Goal: Task Accomplishment & Management: Use online tool/utility

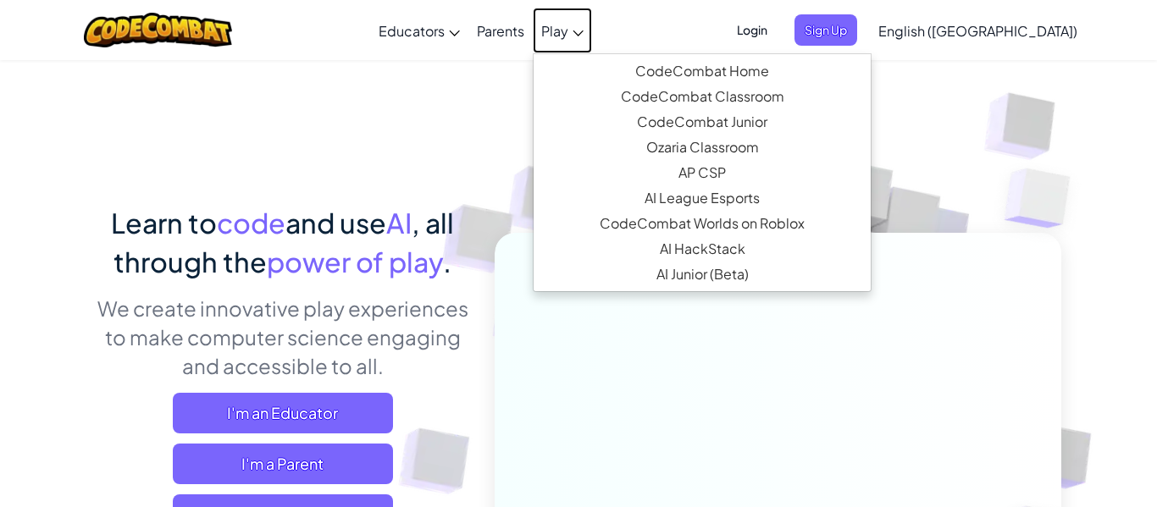
click at [568, 30] on span "Play" at bounding box center [554, 31] width 27 height 18
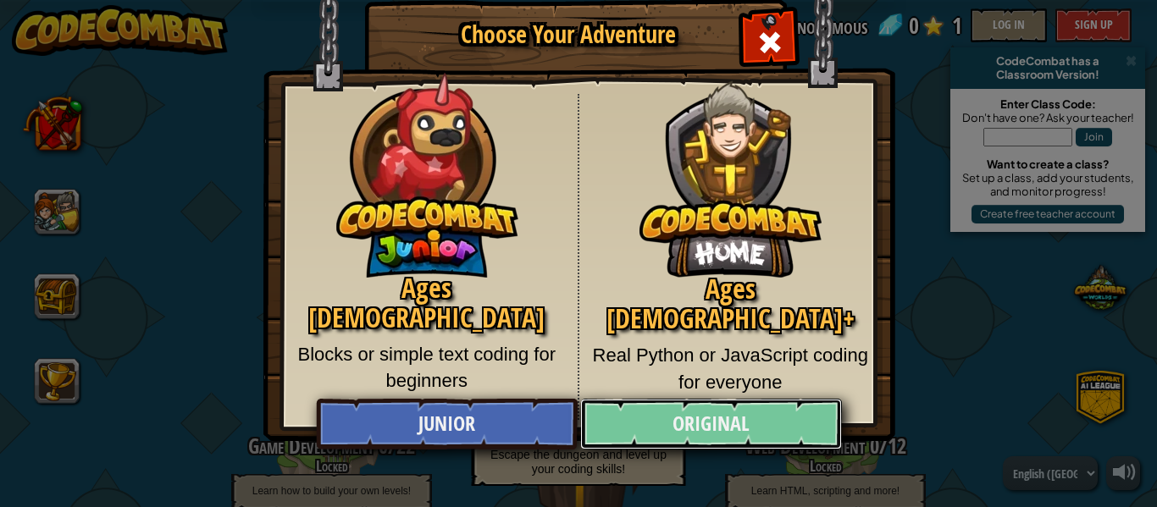
click at [687, 437] on link "Original" at bounding box center [710, 424] width 261 height 51
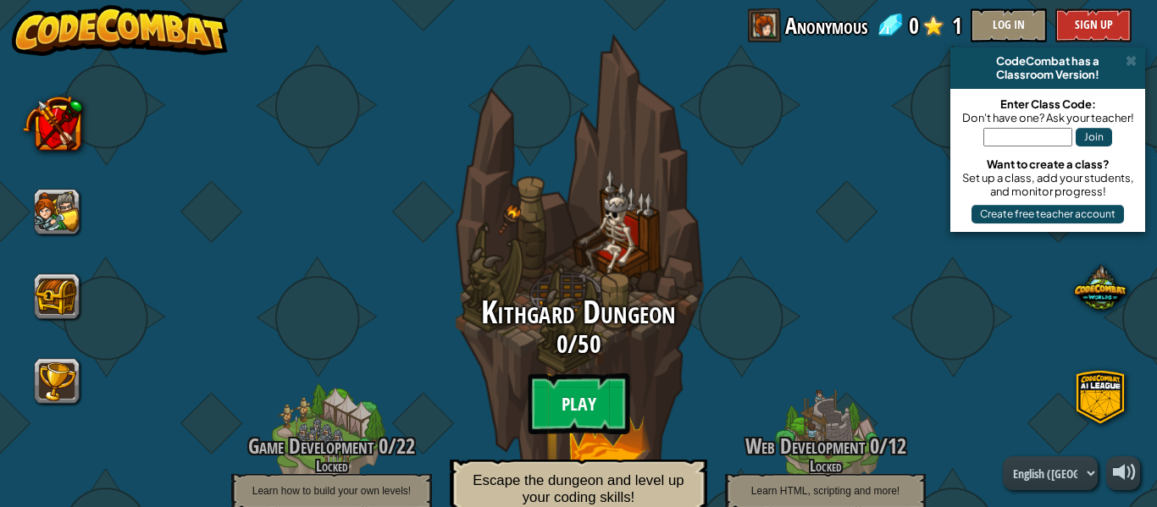
click at [593, 400] on btn "Play" at bounding box center [579, 403] width 102 height 61
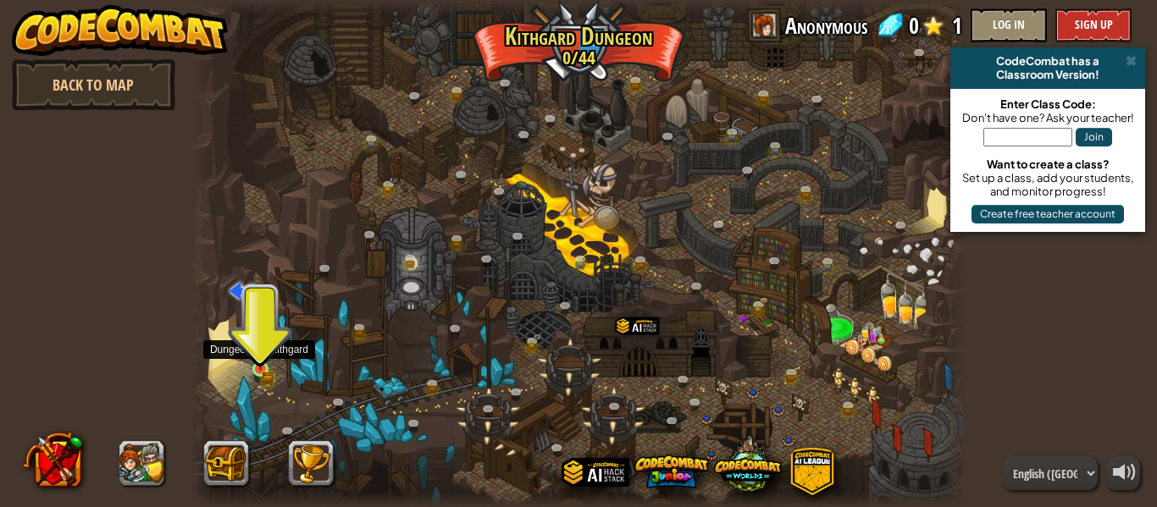
click at [262, 355] on img at bounding box center [260, 351] width 10 height 10
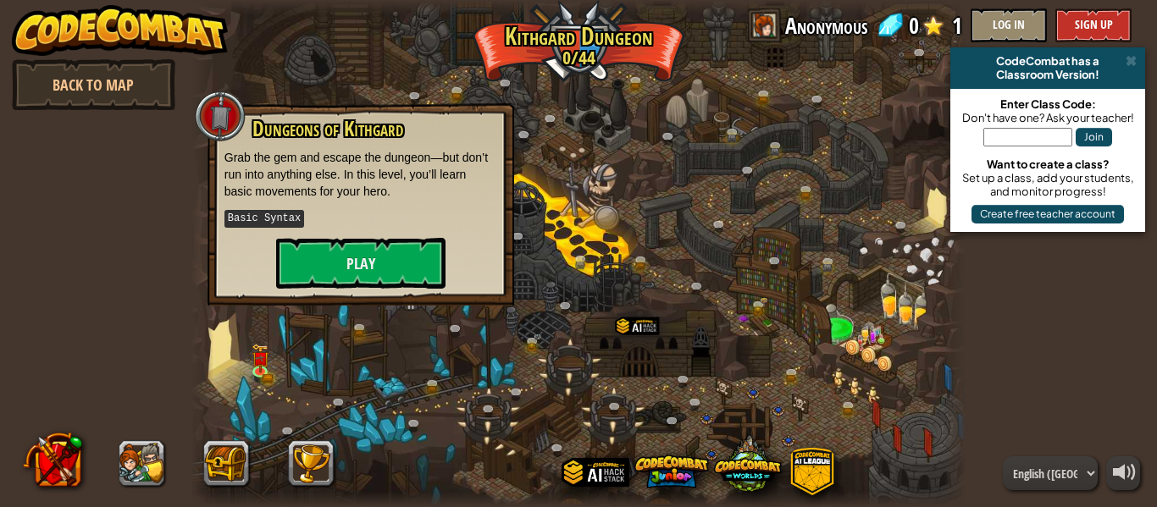
click at [339, 226] on p "Basic Syntax" at bounding box center [360, 218] width 273 height 21
click at [340, 244] on button "Play" at bounding box center [360, 263] width 169 height 51
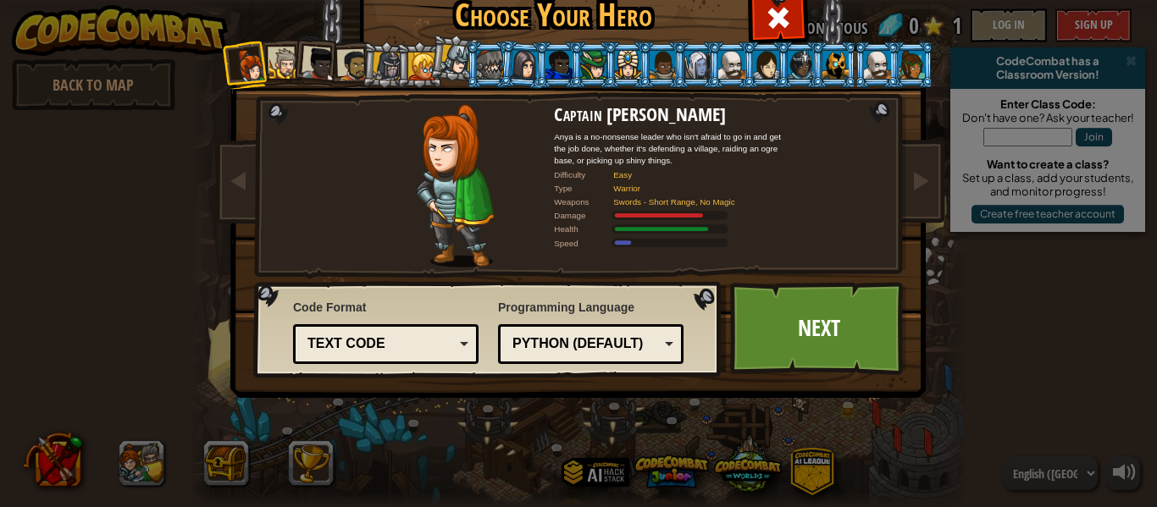
click at [277, 64] on div at bounding box center [284, 63] width 31 height 31
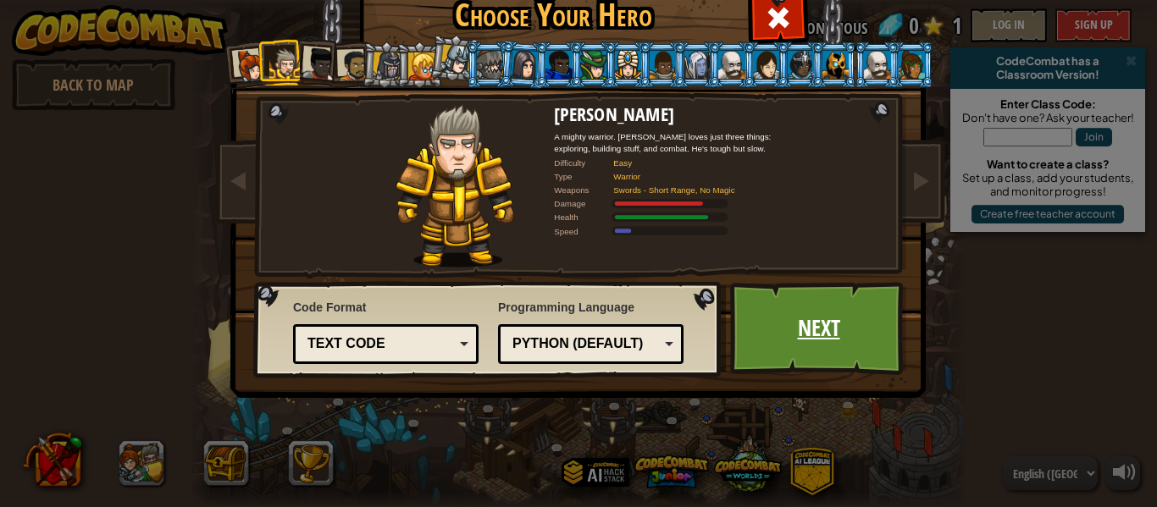
click at [760, 283] on link "Next" at bounding box center [818, 328] width 177 height 93
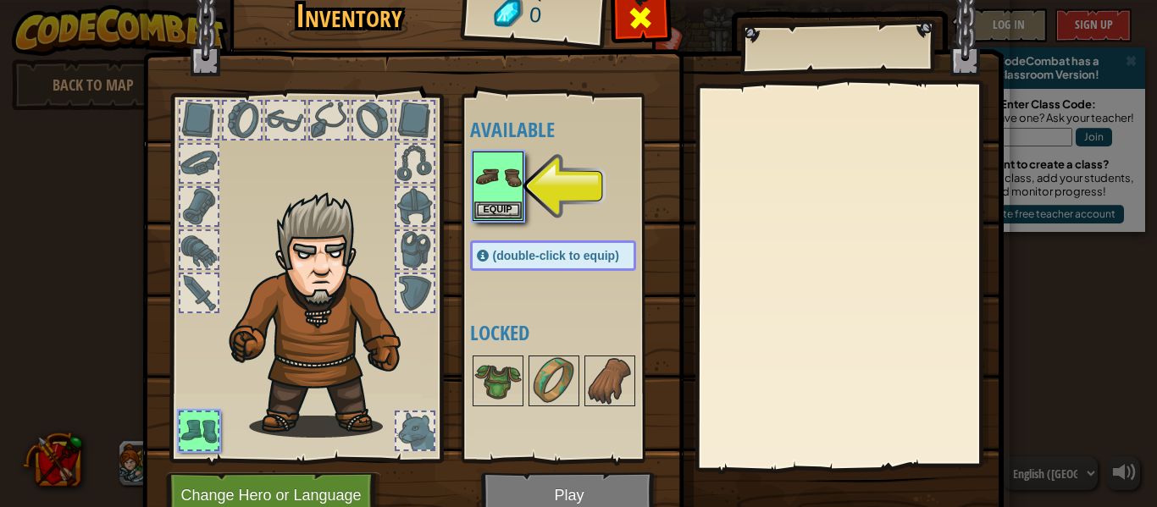
click at [637, 29] on span at bounding box center [640, 17] width 27 height 27
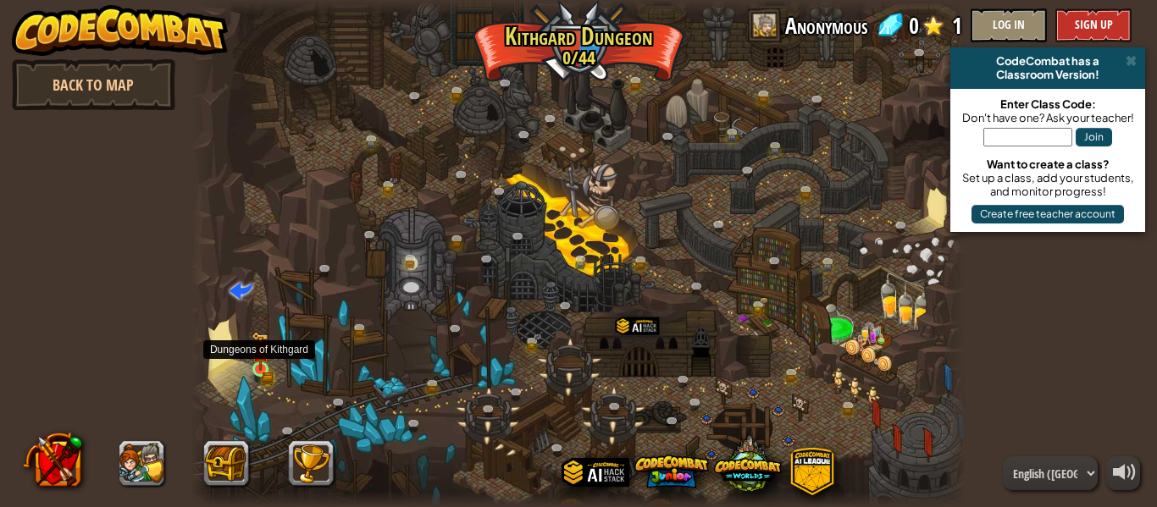
click at [257, 351] on img at bounding box center [260, 351] width 18 height 39
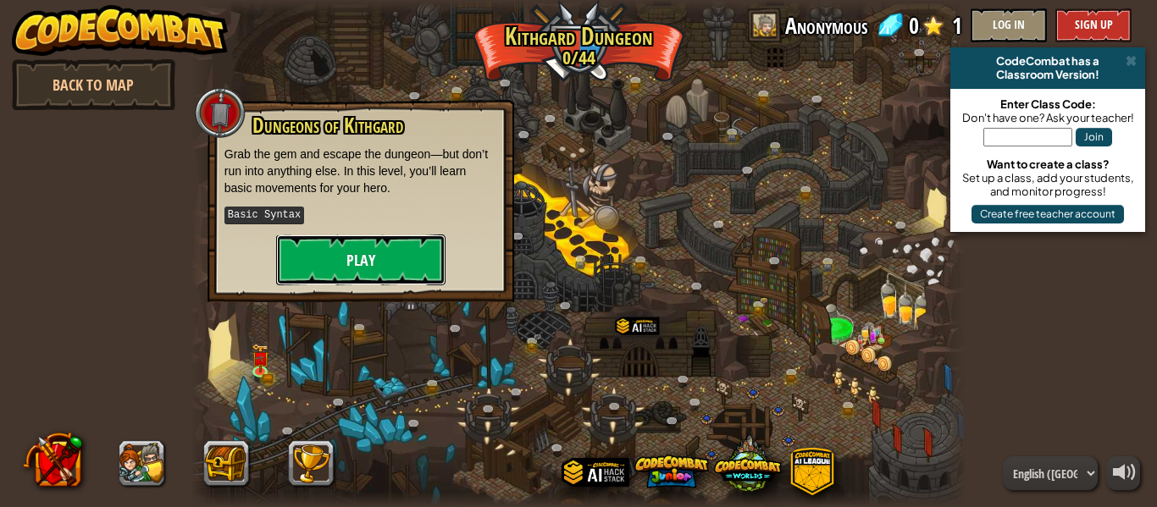
click at [317, 267] on button "Play" at bounding box center [360, 260] width 169 height 51
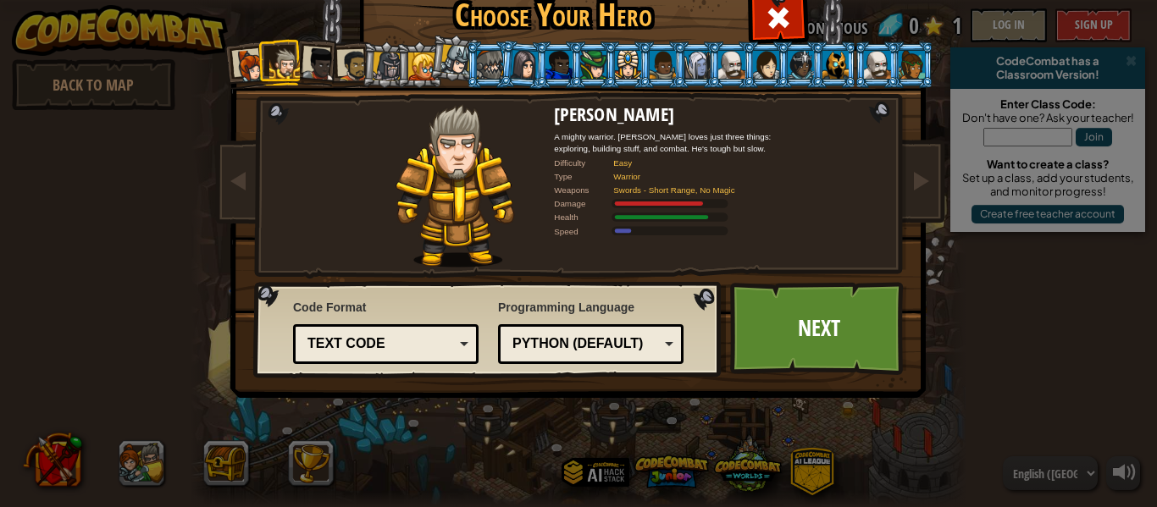
click at [332, 70] on div at bounding box center [319, 64] width 34 height 34
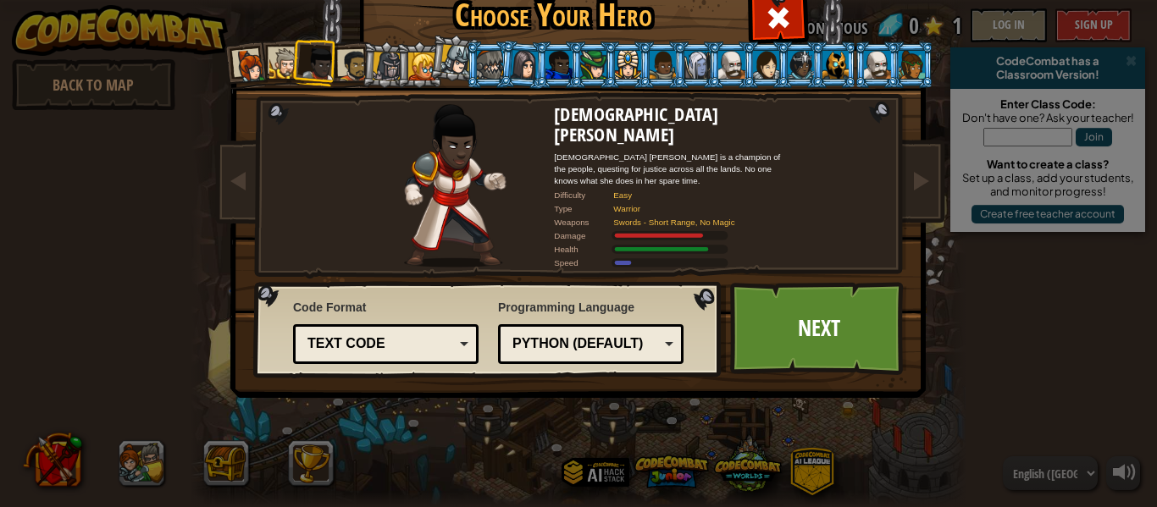
click at [345, 68] on div at bounding box center [353, 65] width 31 height 31
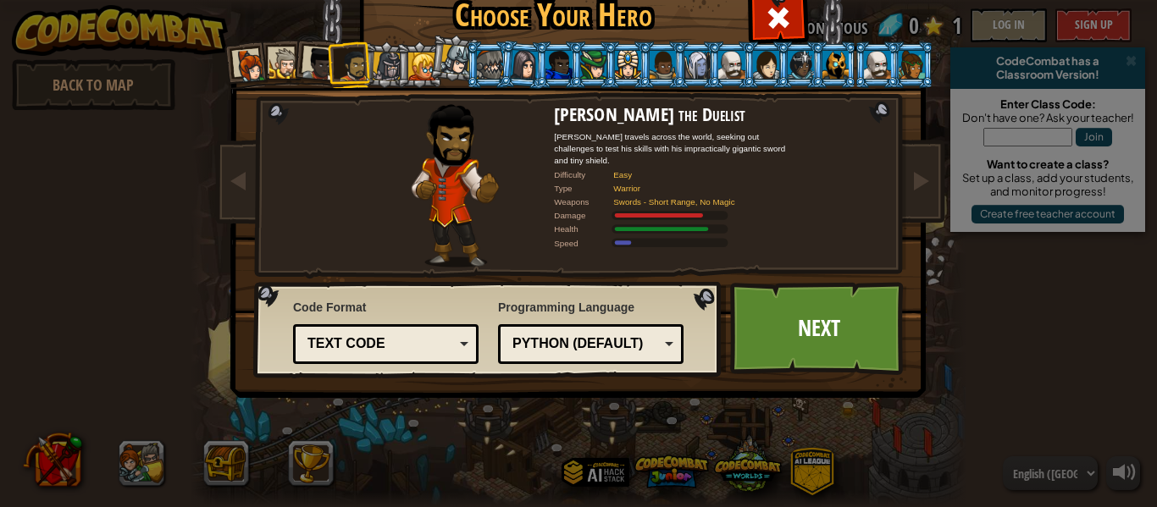
click at [235, 62] on div at bounding box center [251, 66] width 34 height 34
